Goal: Consume media (video, audio): Consume media (video, audio)

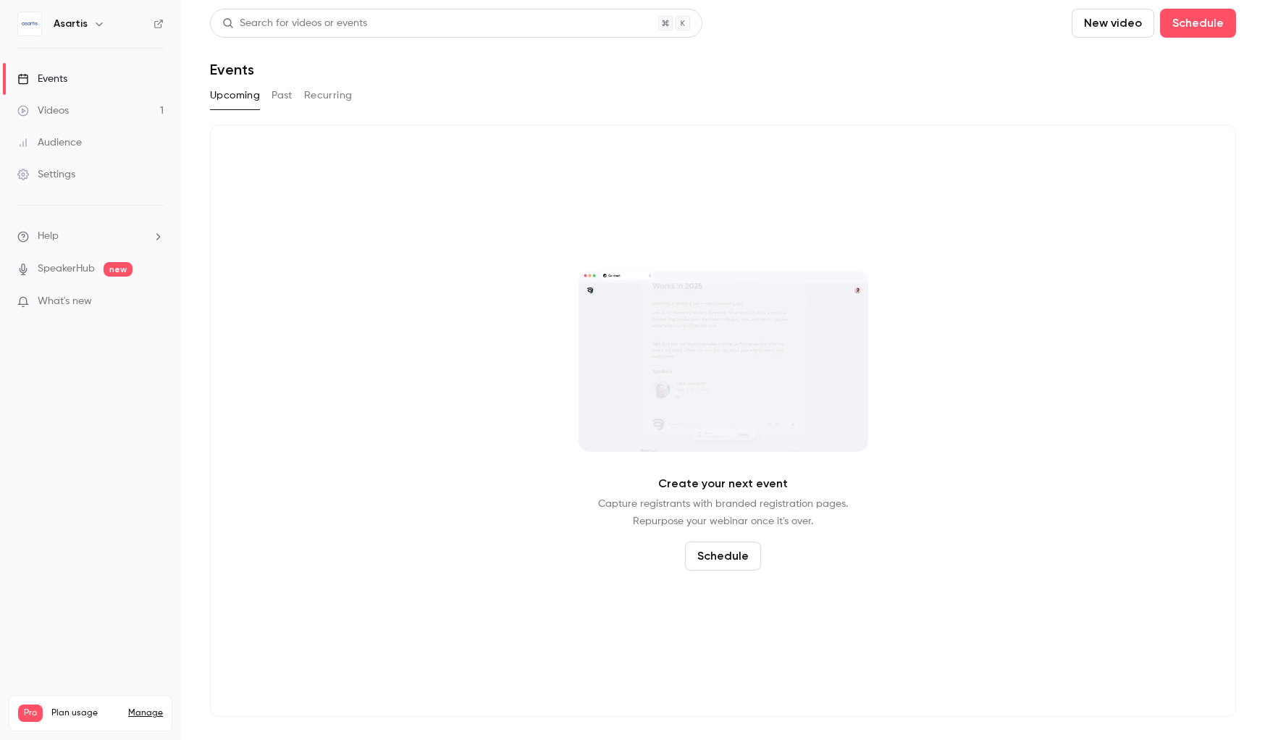
click at [104, 104] on link "Videos 1" at bounding box center [90, 111] width 181 height 32
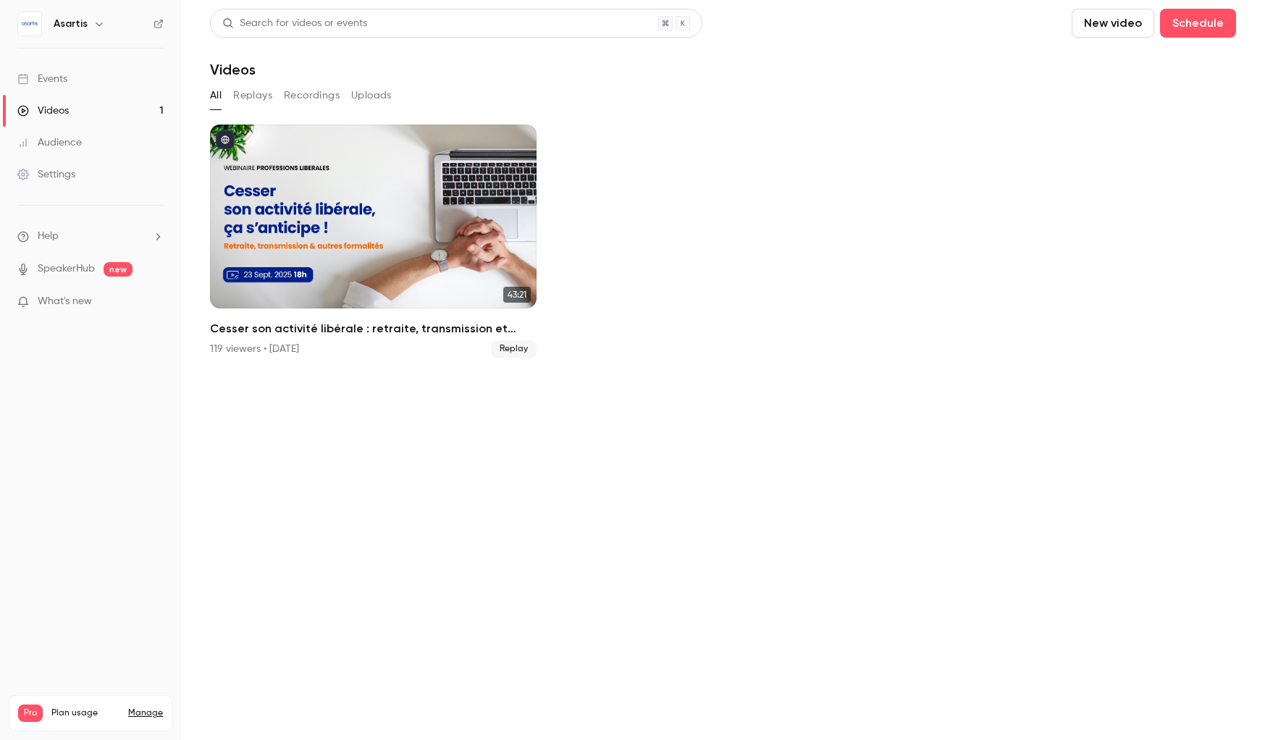
click at [324, 98] on button "Recordings" at bounding box center [312, 95] width 56 height 23
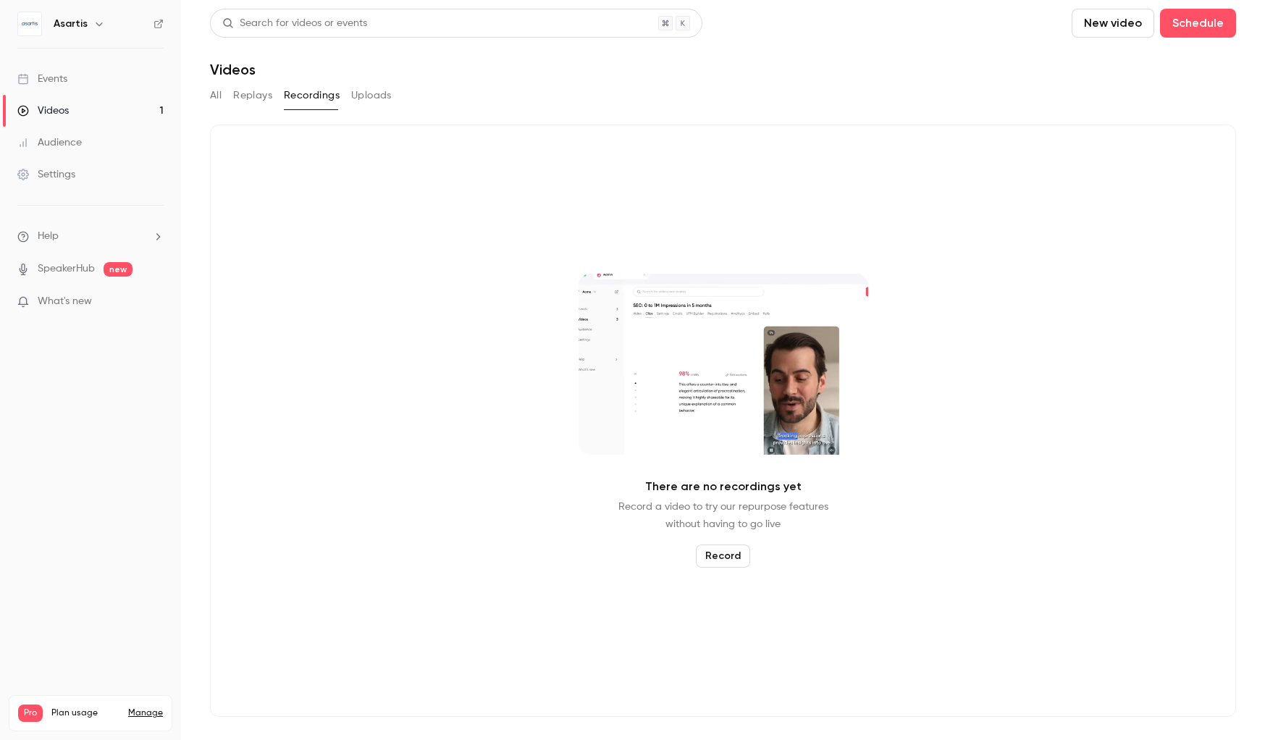
click at [374, 97] on button "Uploads" at bounding box center [371, 95] width 41 height 23
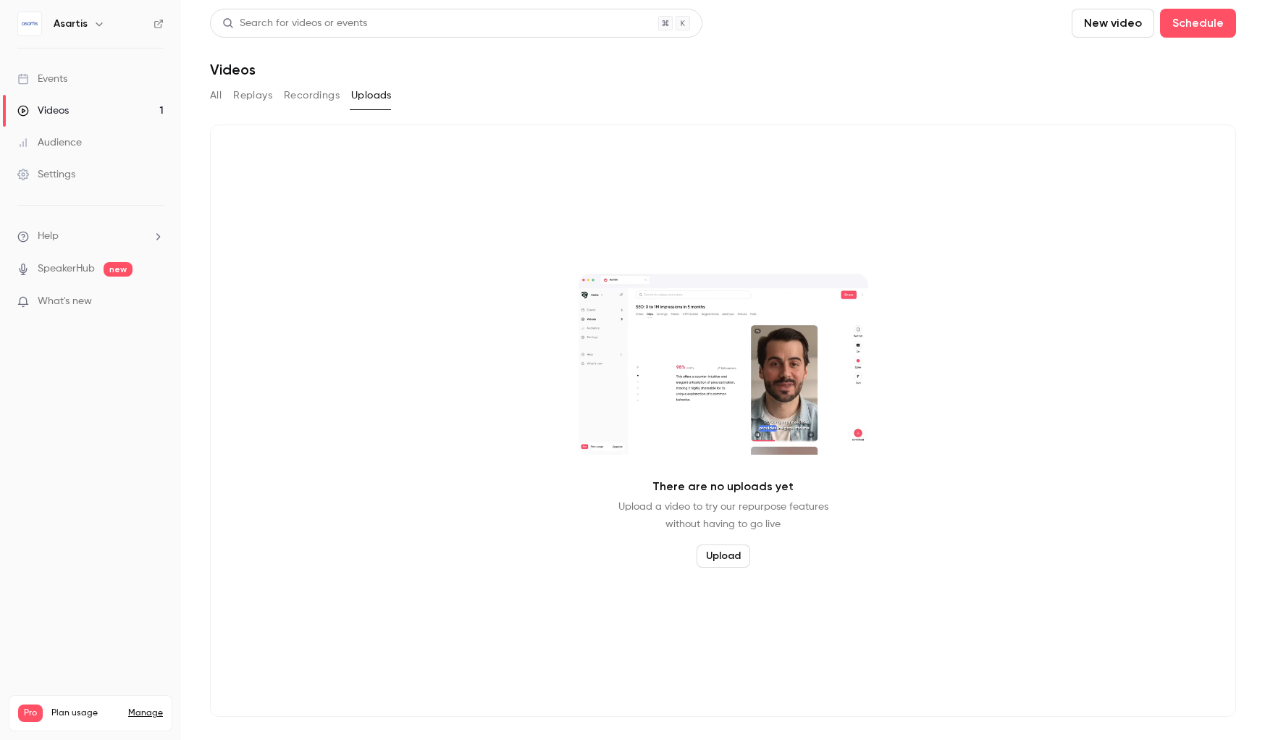
click at [249, 97] on button "Replays" at bounding box center [252, 95] width 39 height 23
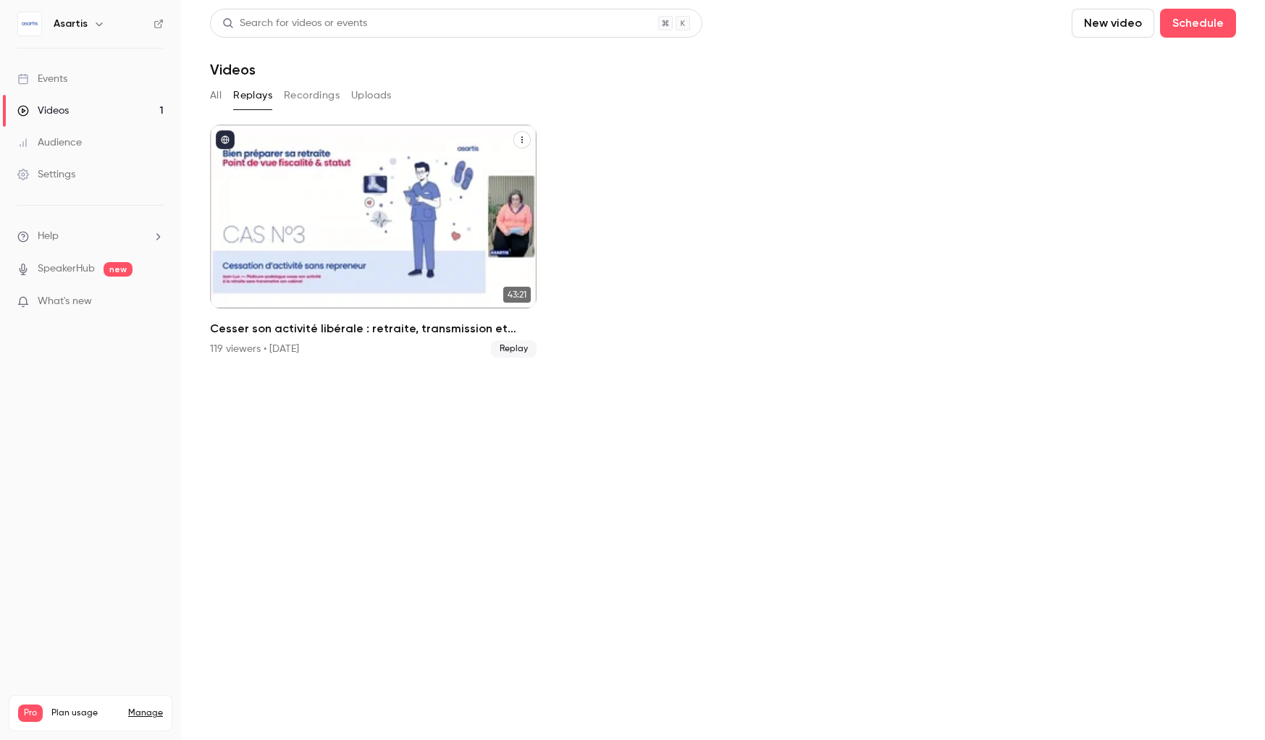
click at [525, 148] on div "Cesser son activité libérale : retraite, transmission et autres formalités... ç…" at bounding box center [521, 139] width 17 height 18
click at [525, 138] on icon "Cesser son activité libérale : retraite, transmission et autres formalités... ç…" at bounding box center [522, 139] width 9 height 9
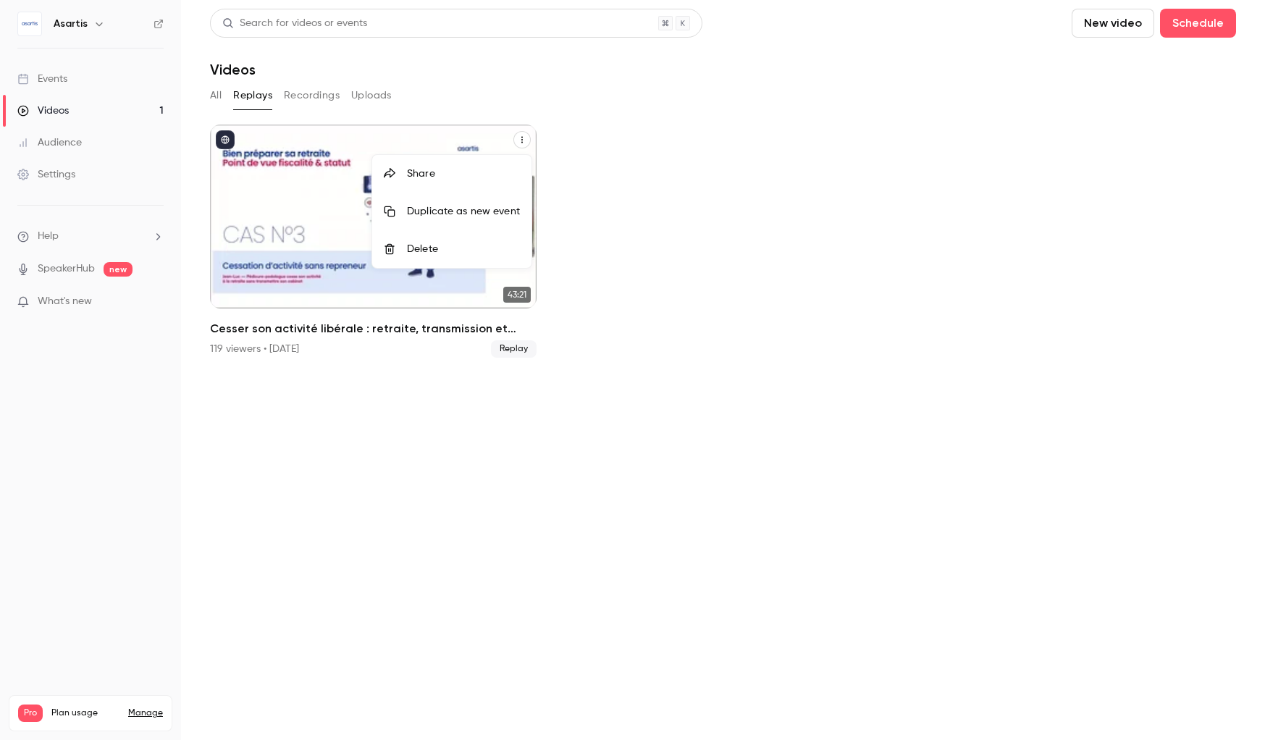
click at [640, 256] on div at bounding box center [632, 370] width 1265 height 740
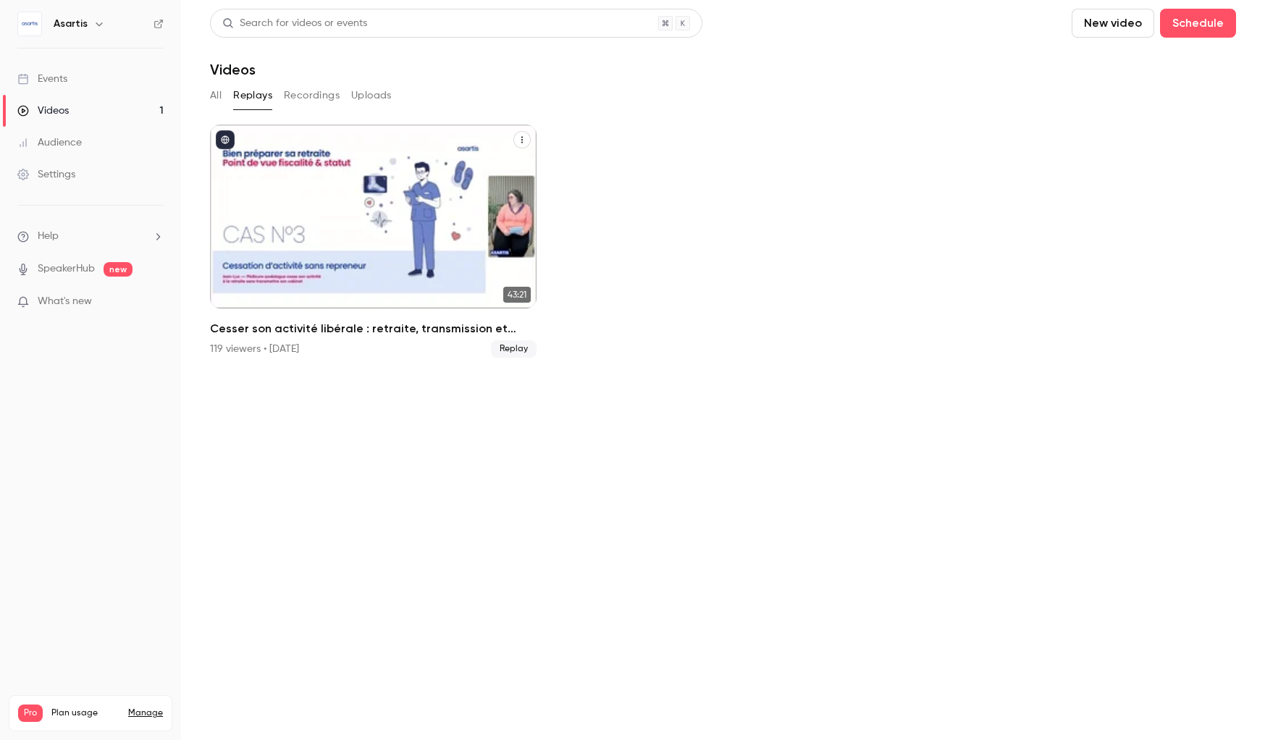
click at [303, 326] on h2 "Cesser son activité libérale : retraite, transmission et autres formalités... ç…" at bounding box center [373, 328] width 326 height 17
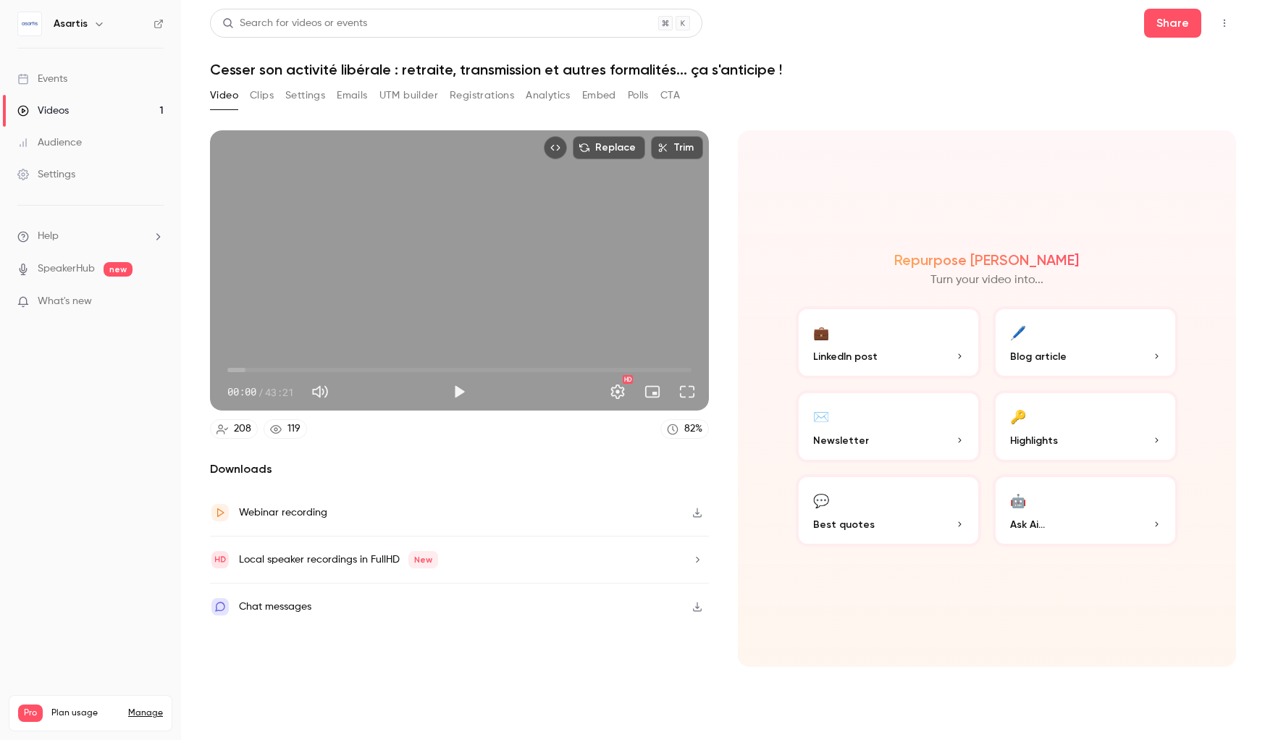
click at [487, 93] on button "Registrations" at bounding box center [482, 95] width 64 height 23
